Goal: Transaction & Acquisition: Purchase product/service

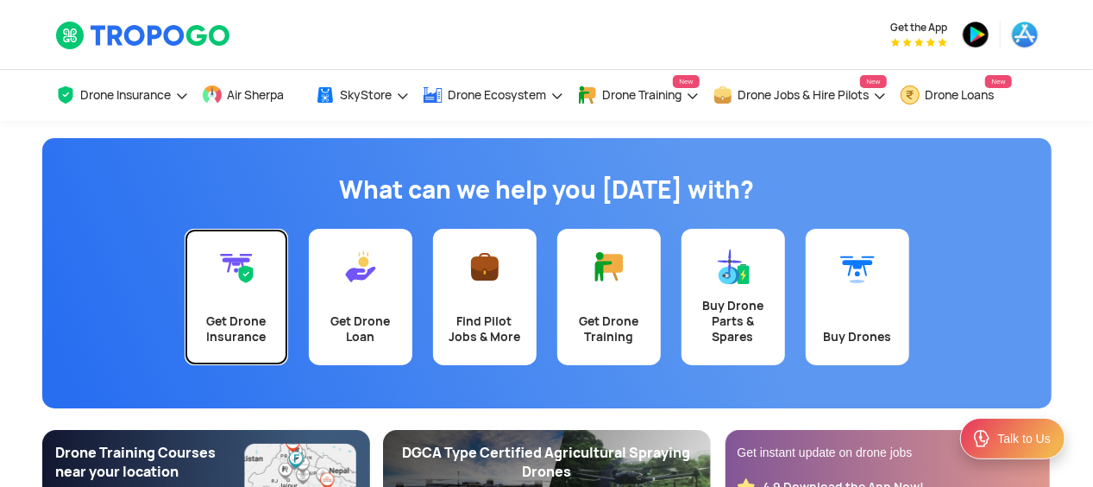
click at [260, 318] on div "Get Drone Insurance" at bounding box center [236, 328] width 83 height 31
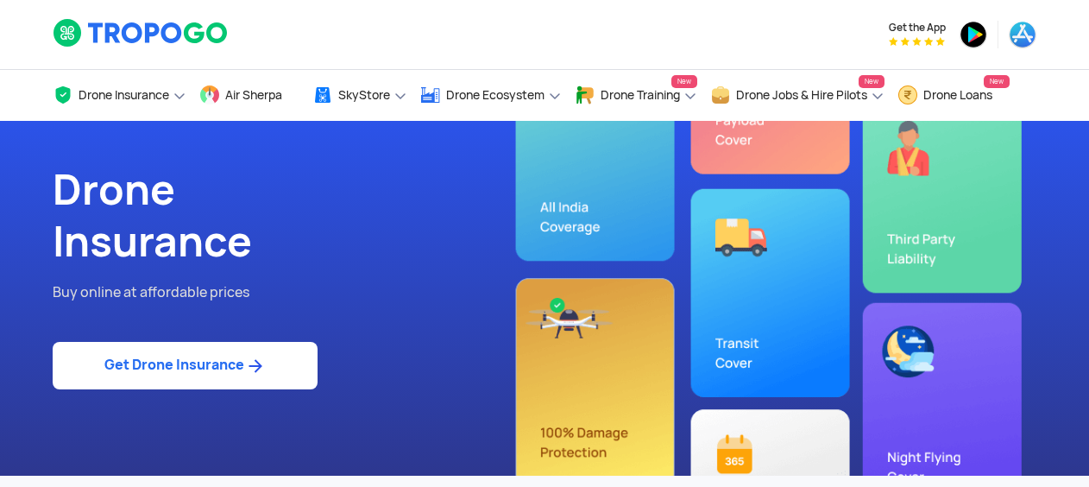
click at [255, 361] on img at bounding box center [255, 365] width 22 height 21
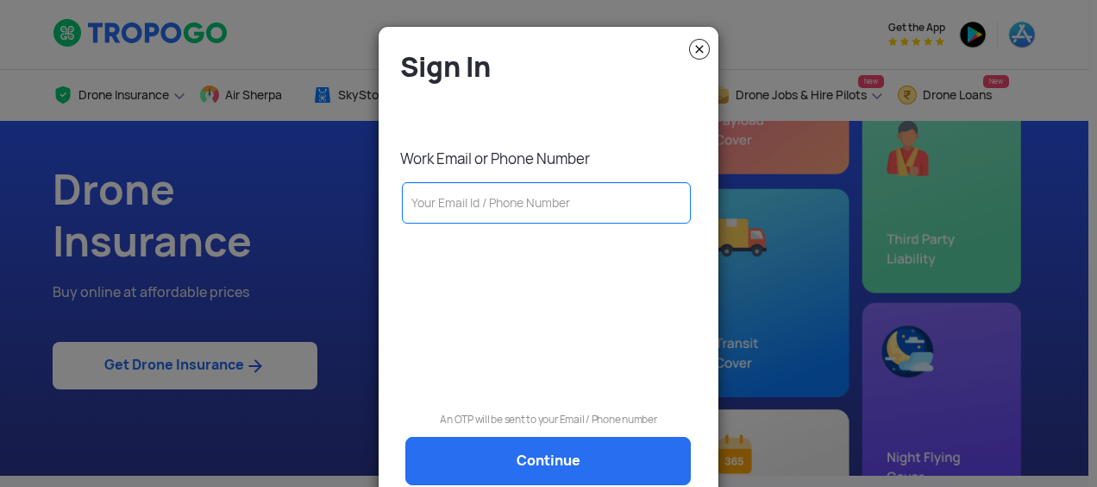
click at [496, 201] on input "text" at bounding box center [546, 202] width 289 height 41
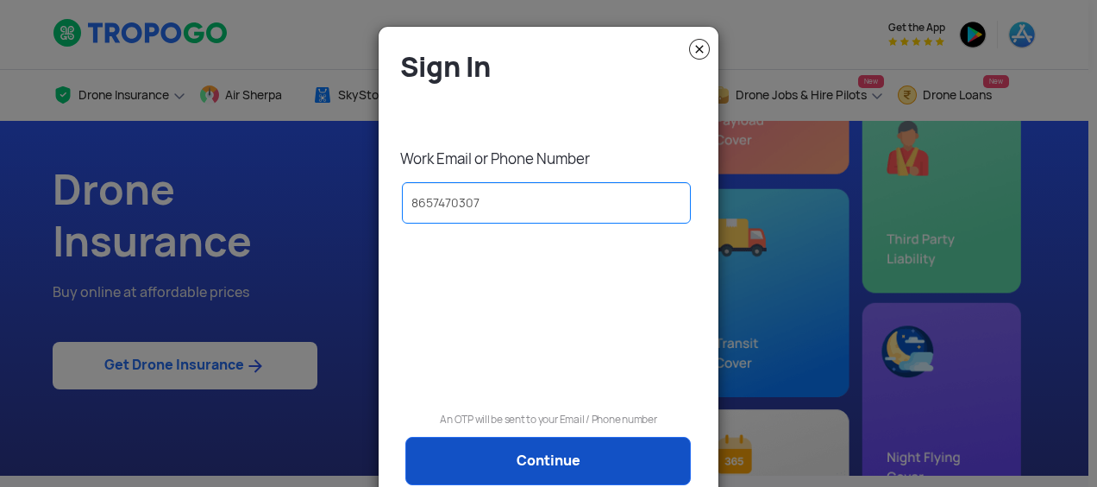
type input "8657470307"
click at [576, 447] on link "Continue" at bounding box center [549, 461] width 286 height 48
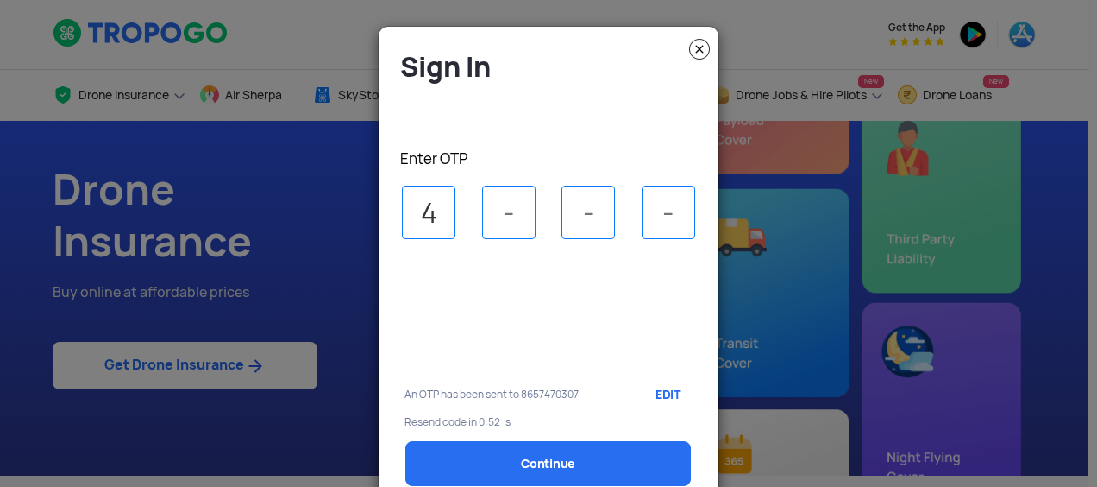
type input "4"
type input "1"
type input "8"
type input "1"
select select "1000000"
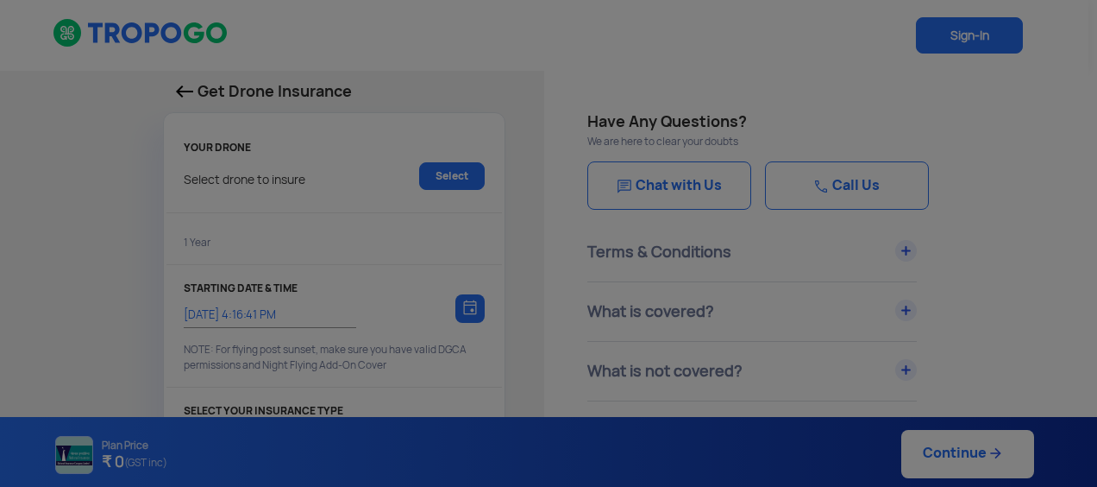
type input "[DATE] 4:26:00 PM"
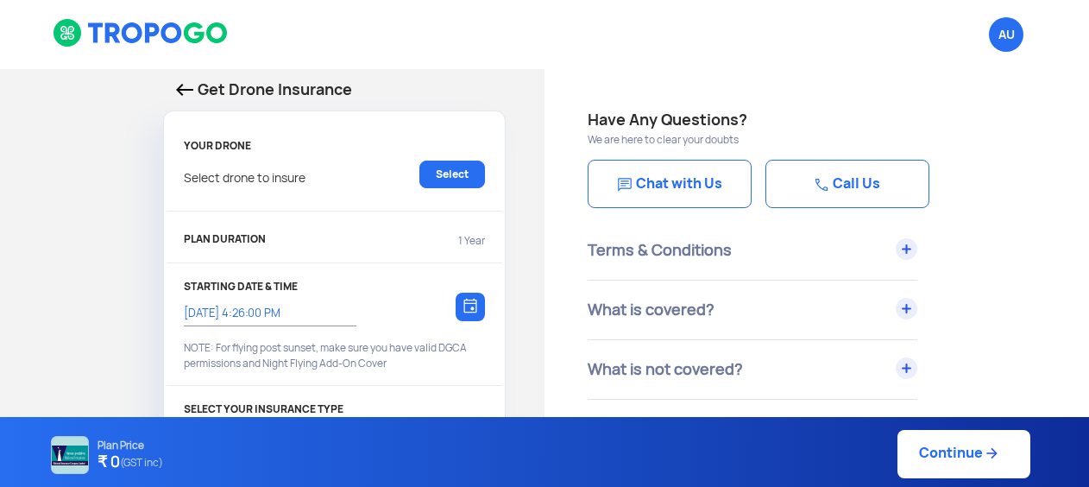
click at [238, 182] on p "Select drone to insure" at bounding box center [245, 174] width 122 height 28
click at [435, 170] on link "Select" at bounding box center [452, 174] width 66 height 28
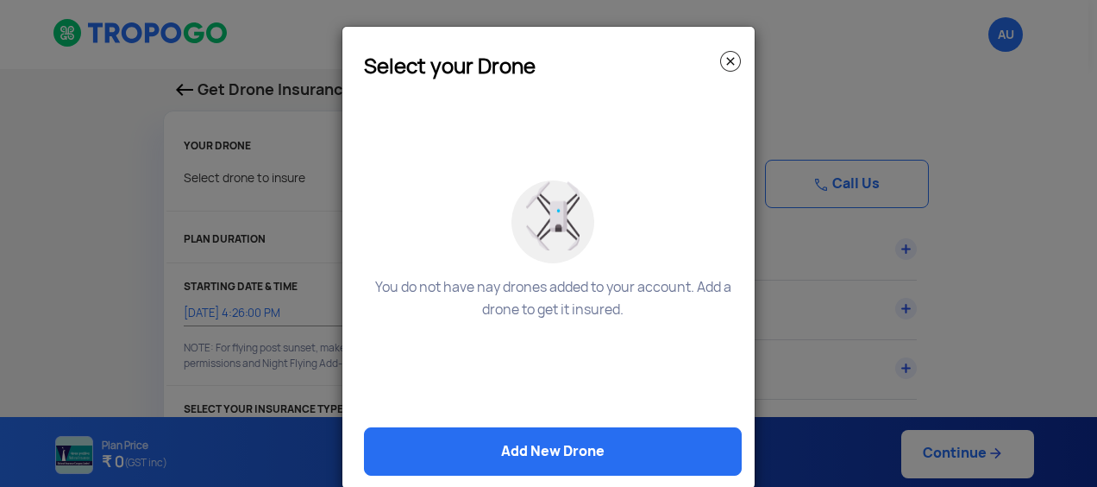
click at [157, 230] on modal-container "Select your Drone You do not have nay drones added to your account. Add a drone…" at bounding box center [548, 243] width 1097 height 487
click at [731, 67] on img at bounding box center [730, 61] width 21 height 21
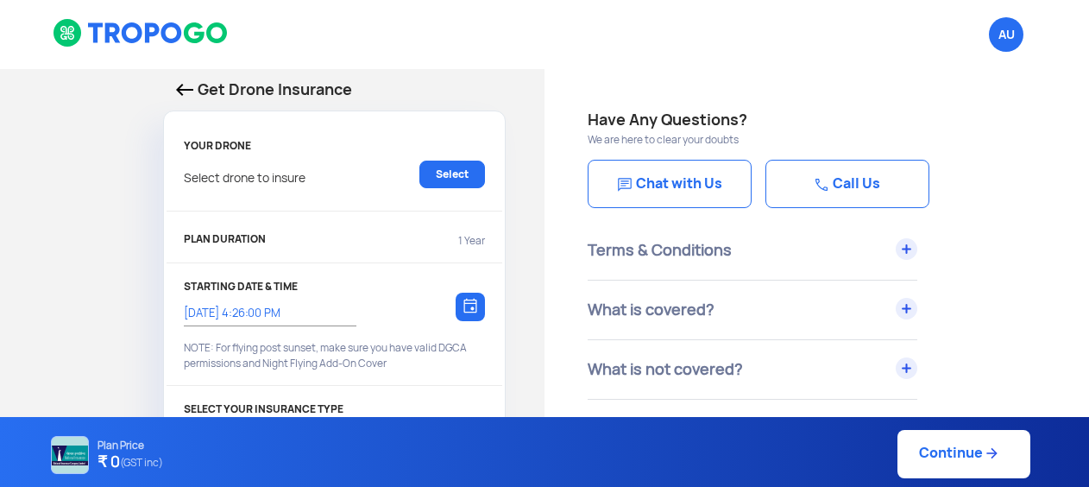
click at [461, 161] on link "Select" at bounding box center [452, 174] width 66 height 28
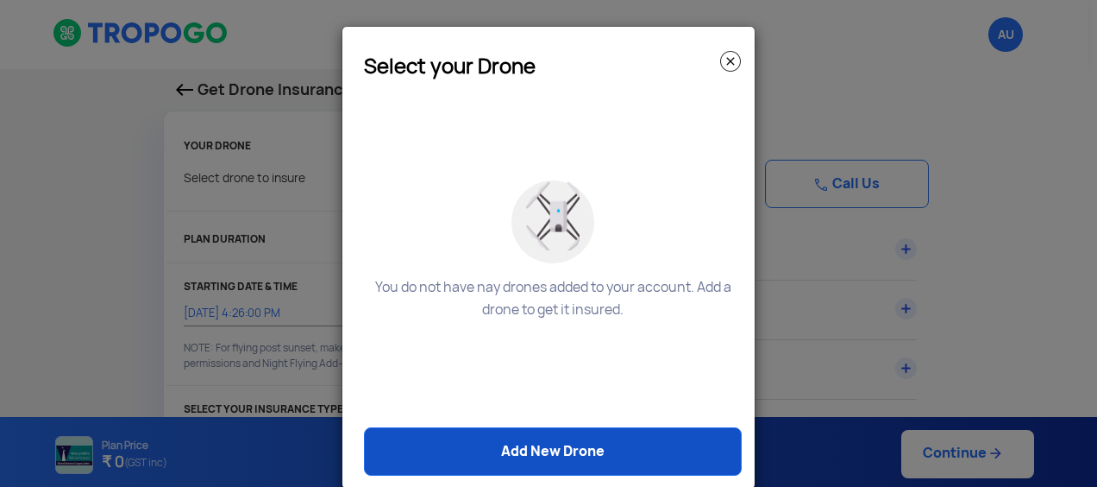
click at [559, 439] on link "Add New Drone" at bounding box center [553, 451] width 378 height 48
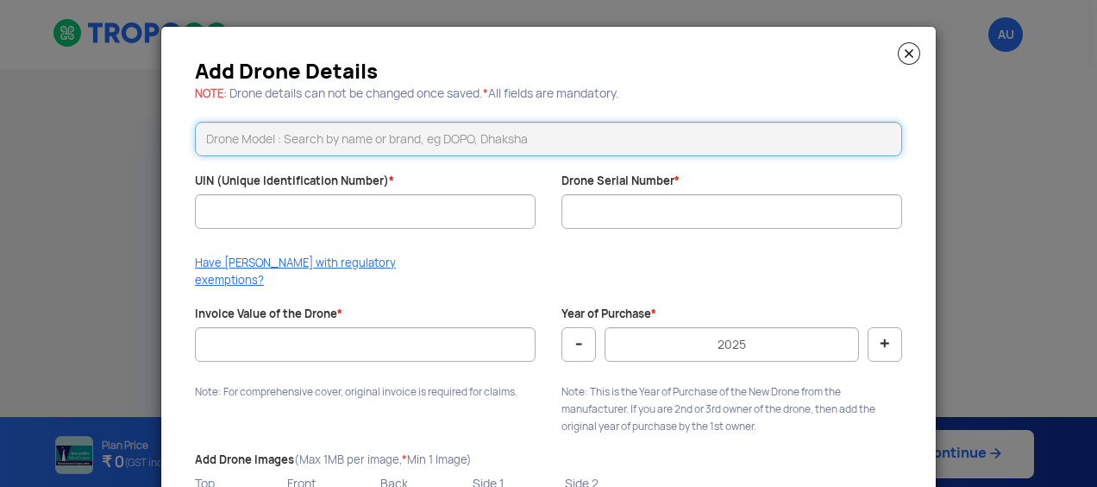
click at [387, 150] on input "text" at bounding box center [549, 139] width 708 height 35
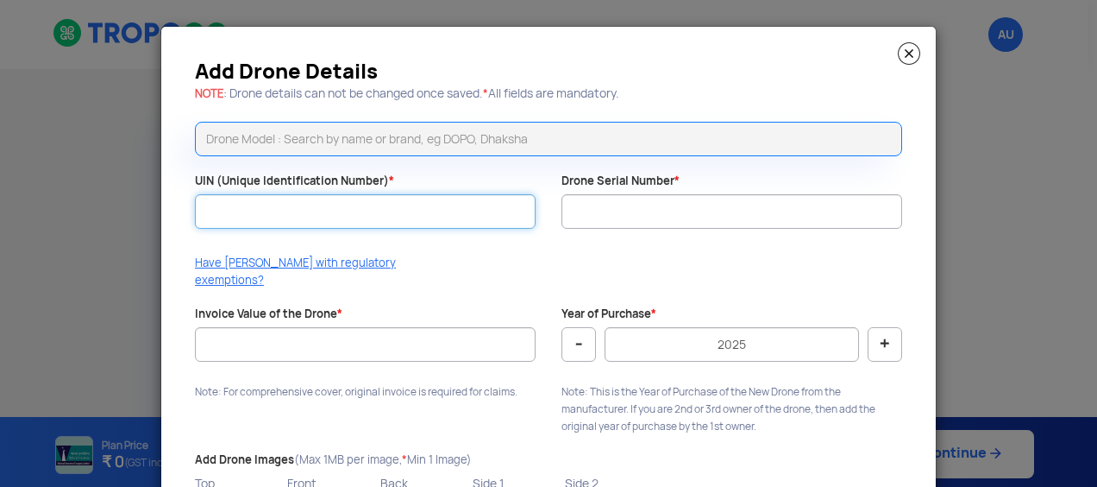
click at [343, 212] on input "UIN (Unique Identification Number) *" at bounding box center [365, 211] width 341 height 35
paste input "UA00TD9N0EX"
type input "UA00TD9N0EX"
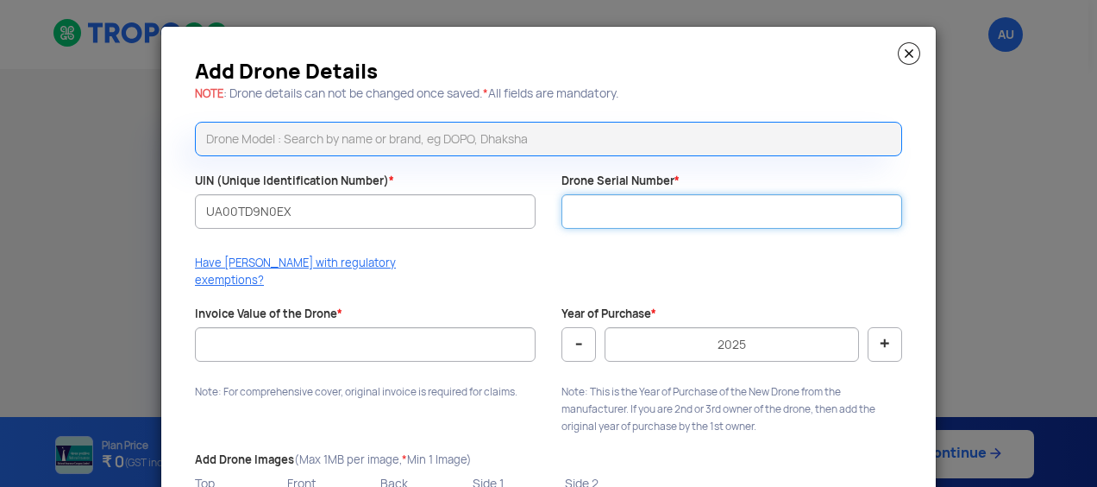
paste input "34601"
type input "34601"
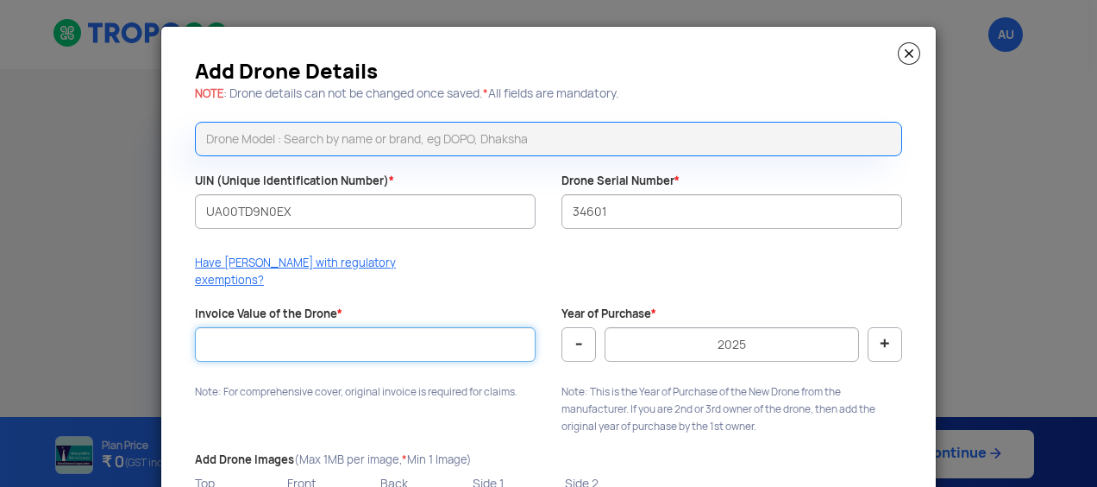
click at [350, 327] on input "Invoice Value of the Drone *" at bounding box center [365, 344] width 341 height 35
type input "1000000"
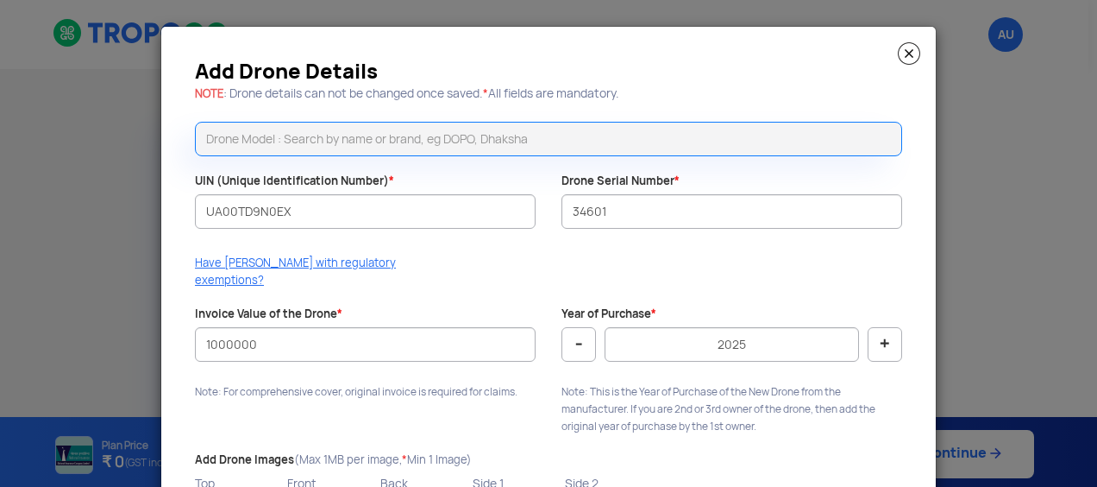
click at [620, 383] on p "Note: This is the Year of Purchase of the New Drone from the manufacturer. If y…" at bounding box center [732, 409] width 341 height 52
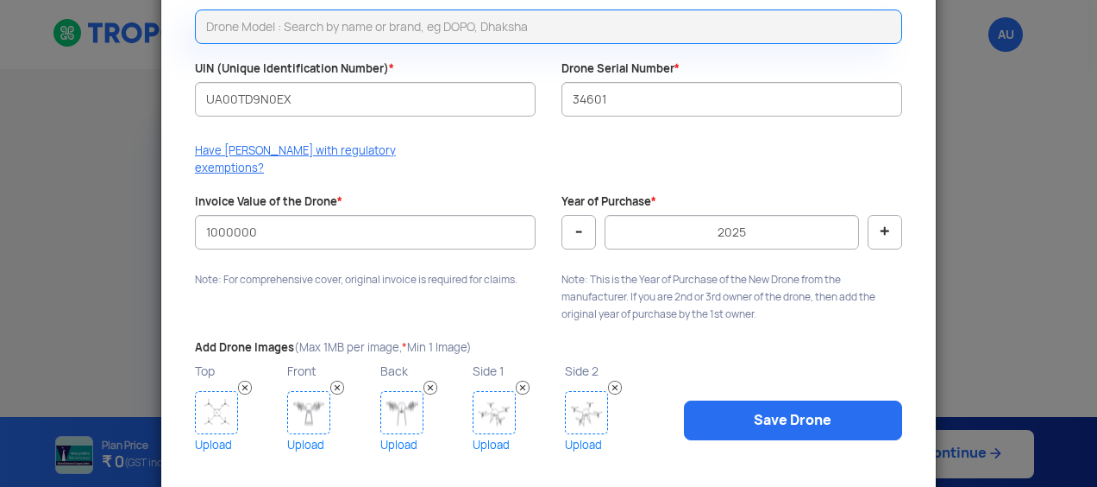
scroll to position [129, 0]
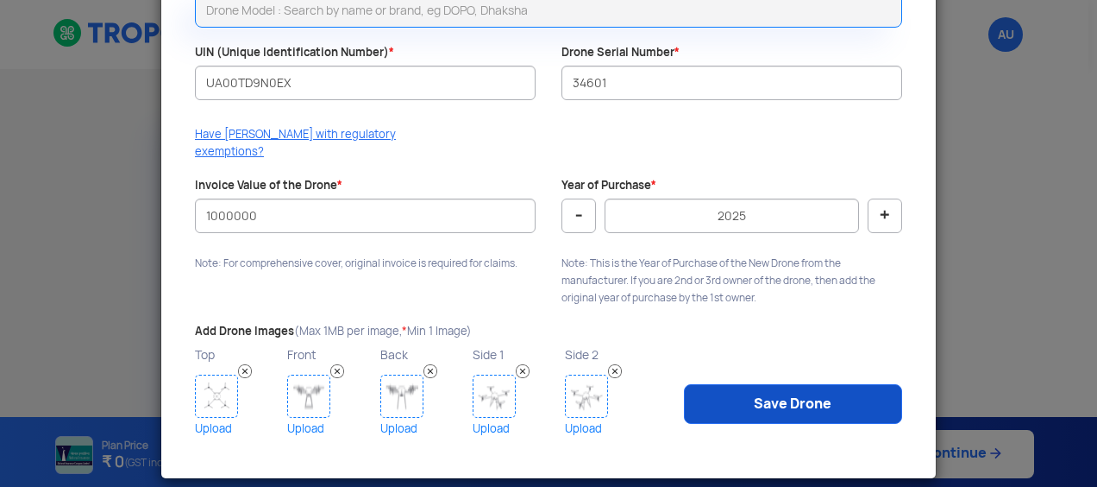
click at [766, 390] on link "Save Drone" at bounding box center [793, 404] width 218 height 40
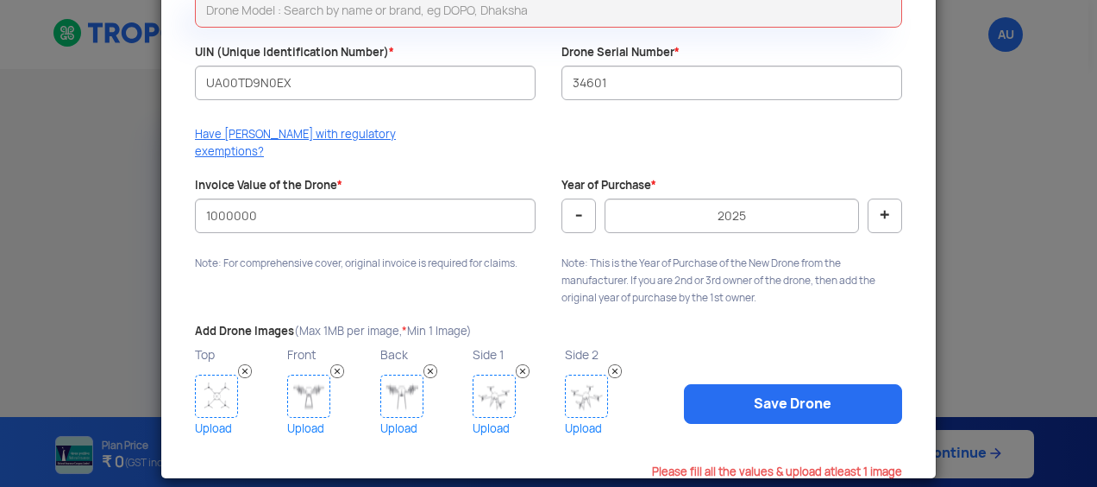
click at [449, 255] on p "Note: For comprehensive cover, original invoice is required for claims." at bounding box center [365, 263] width 341 height 17
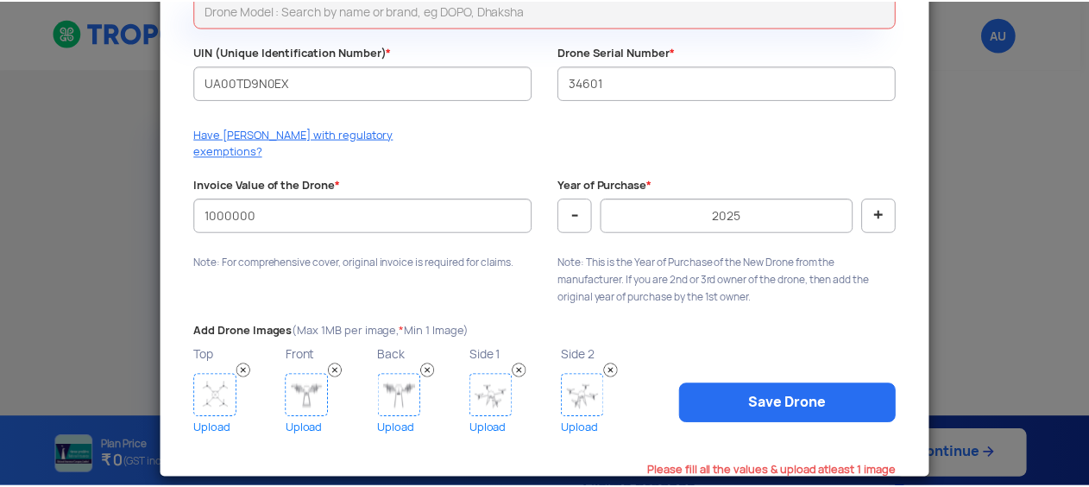
scroll to position [0, 0]
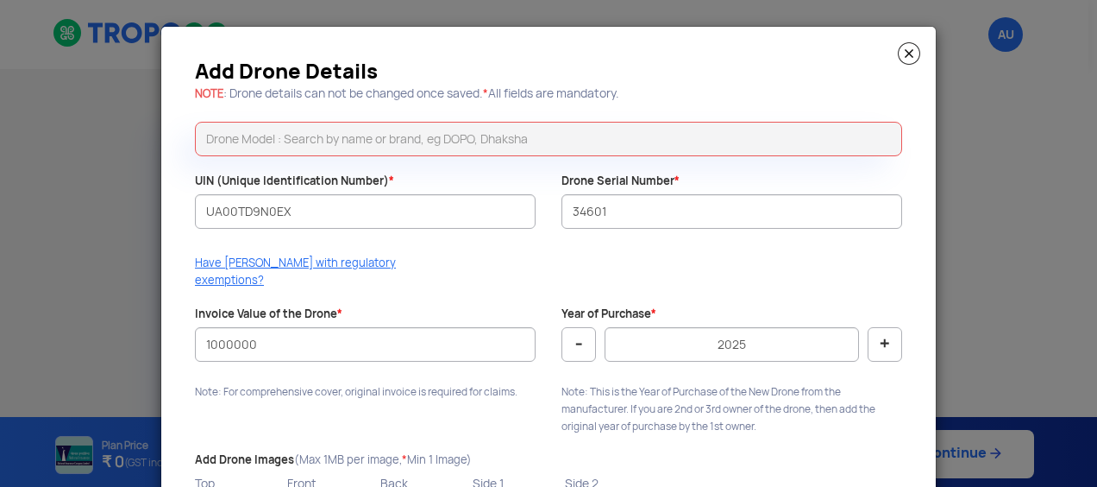
click at [906, 53] on img at bounding box center [909, 53] width 22 height 22
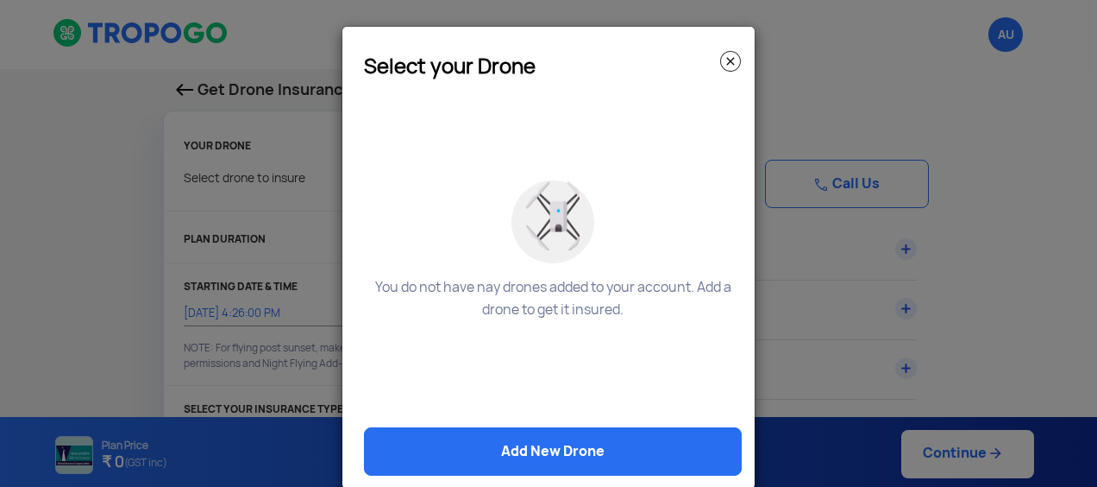
click at [720, 52] on img at bounding box center [730, 61] width 21 height 21
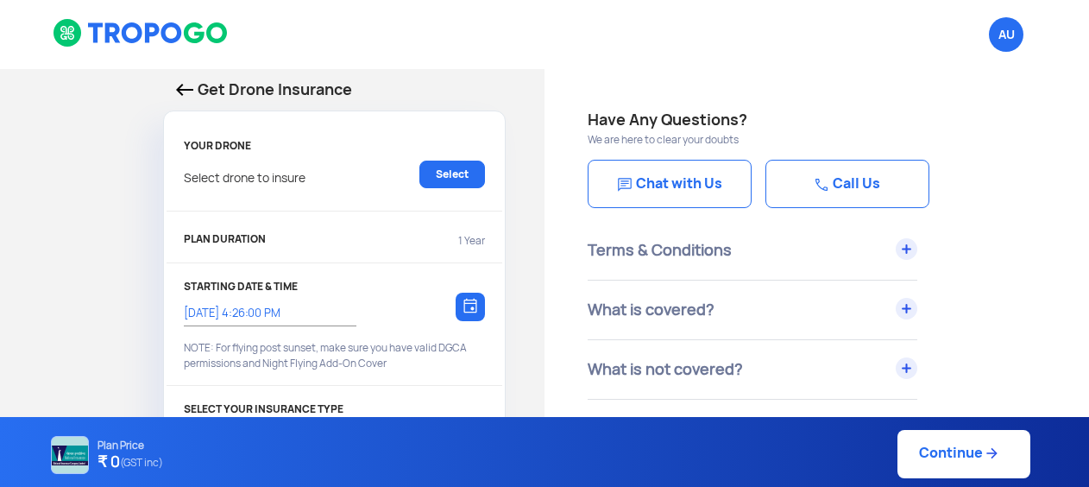
click at [696, 255] on div "Terms & Conditions" at bounding box center [753, 250] width 330 height 59
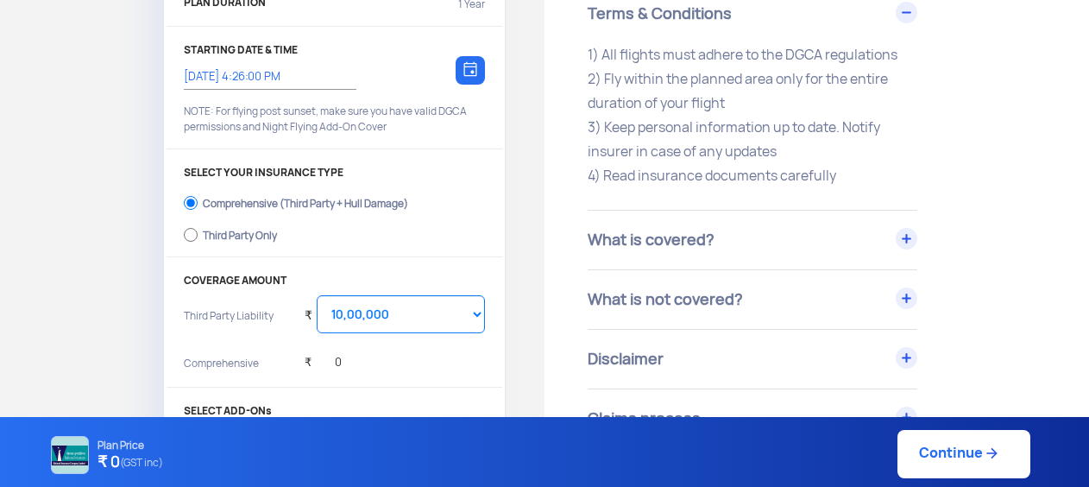
scroll to position [242, 0]
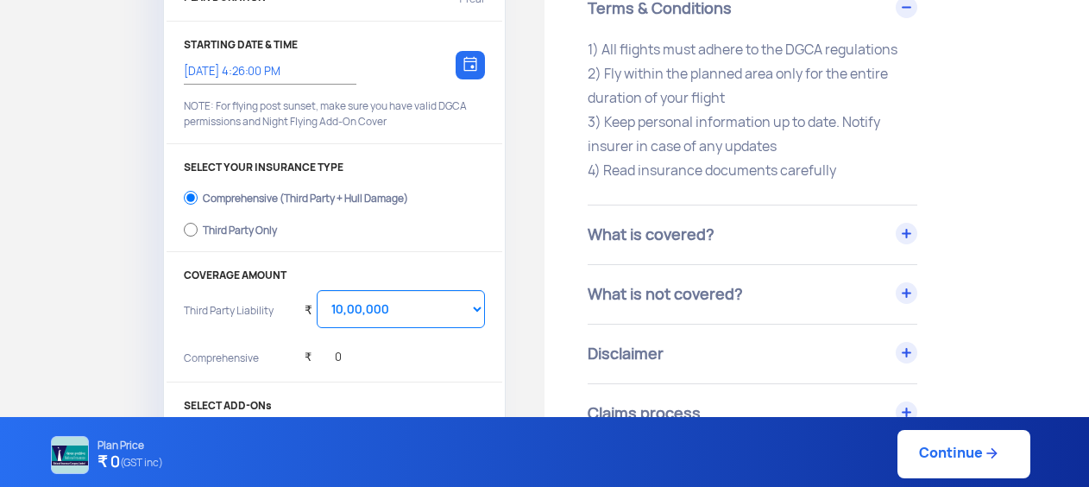
click at [696, 255] on div "What is covered?" at bounding box center [753, 234] width 330 height 59
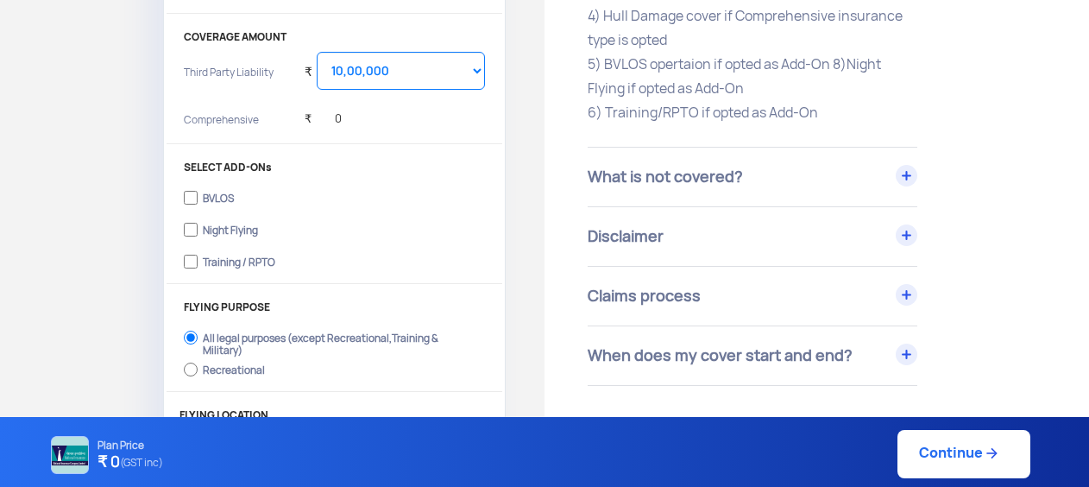
scroll to position [483, 0]
